Goal: Navigation & Orientation: Go to known website

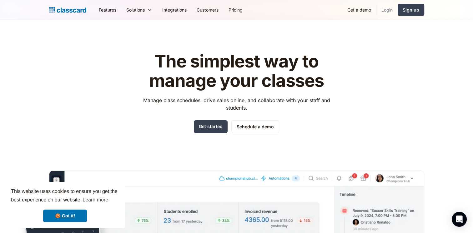
click at [385, 8] on link "Login" at bounding box center [387, 10] width 21 height 14
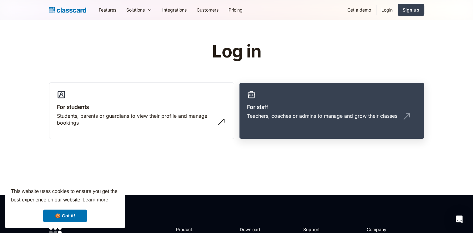
click at [307, 113] on div "Teachers, coaches or admins to manage and grow their classes" at bounding box center [322, 116] width 151 height 7
